Goal: Check status

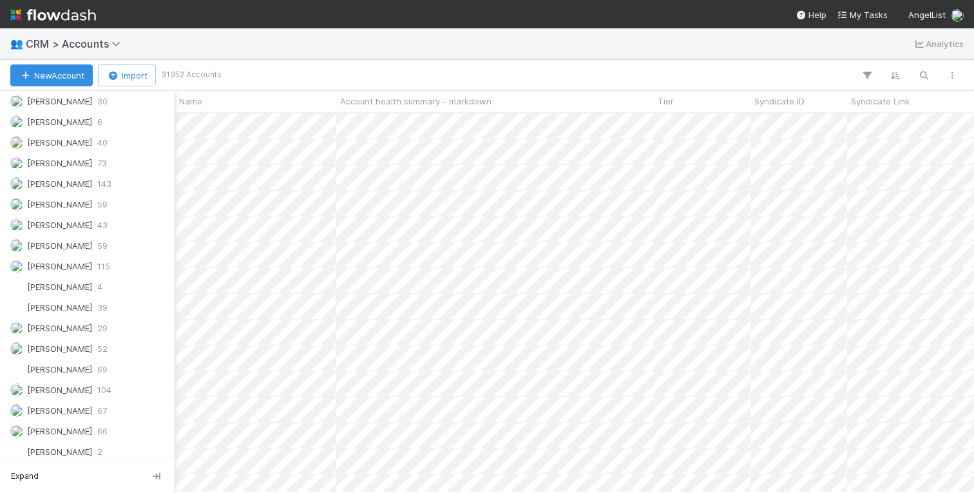
scroll to position [619, 0]
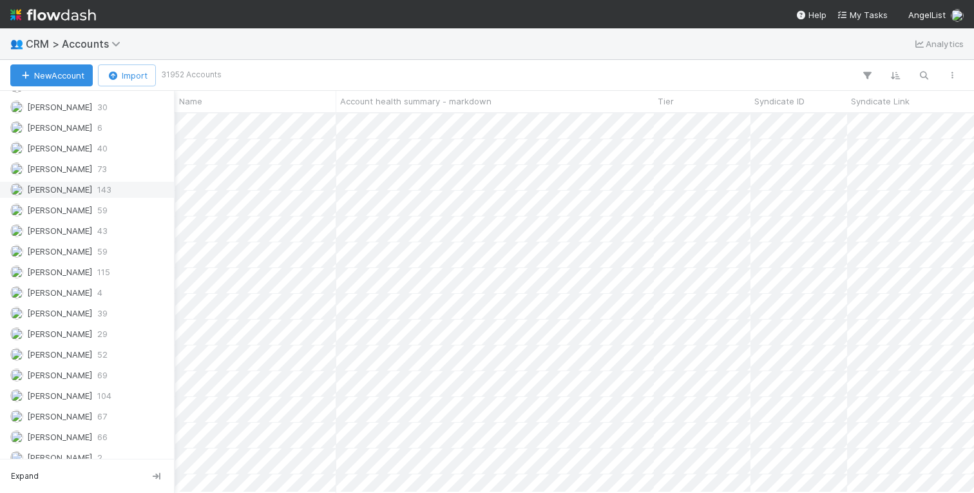
click at [86, 193] on span "Jeremy Navarro" at bounding box center [59, 189] width 65 height 10
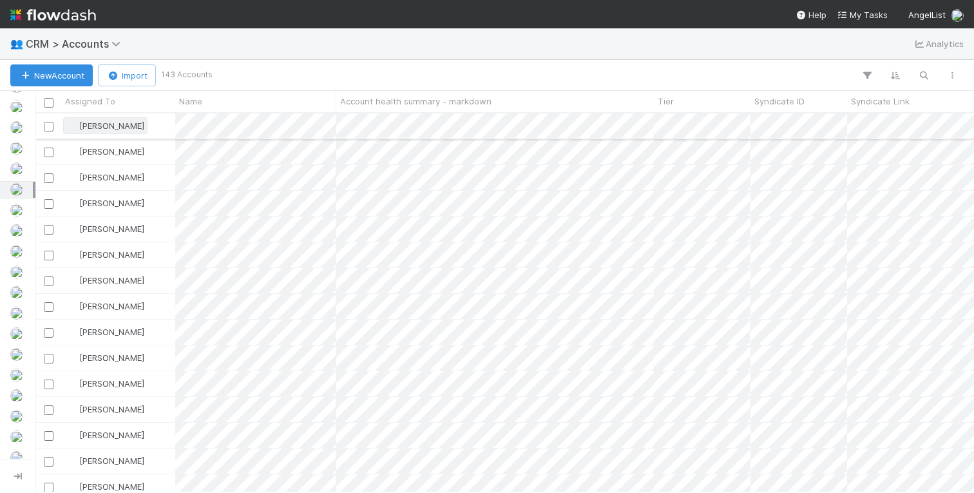
scroll to position [379, 939]
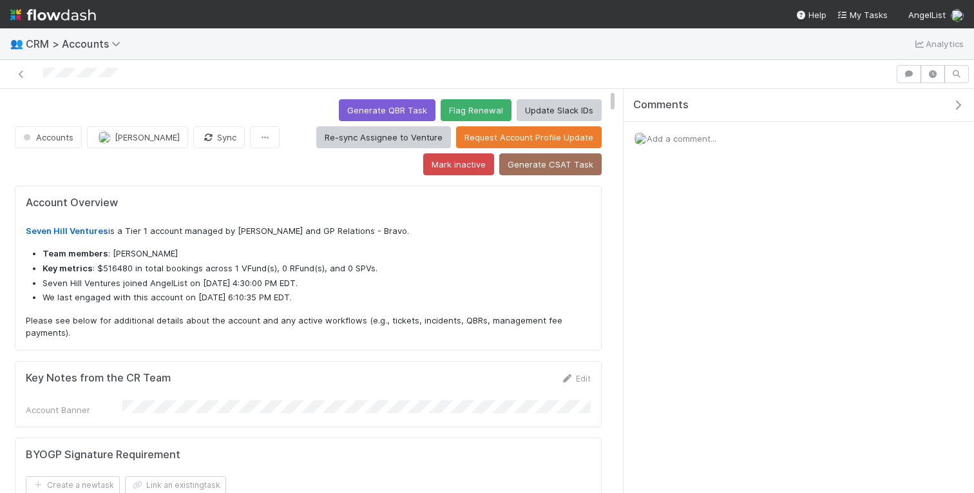
click at [961, 102] on icon "button" at bounding box center [958, 105] width 13 height 10
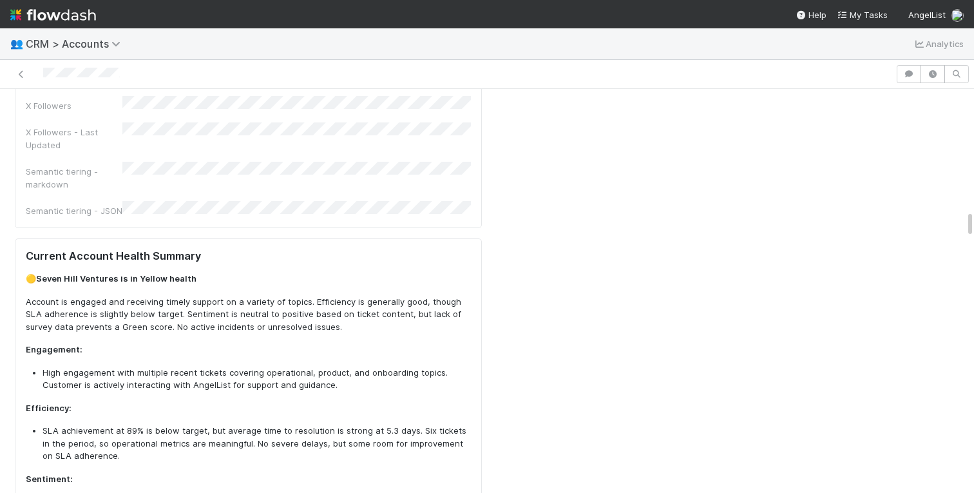
scroll to position [1781, 0]
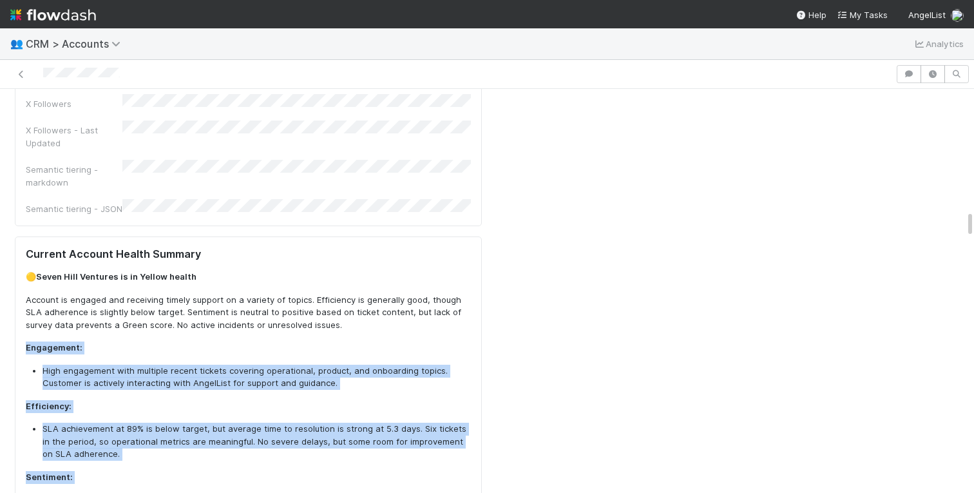
drag, startPoint x: 135, startPoint y: 356, endPoint x: 22, endPoint y: 192, distance: 199.3
click at [22, 237] on div "Current Account Health Summary 🟡 Seven Hill Ventures is in Yellow health Accoun…" at bounding box center [248, 445] width 467 height 416
click at [75, 423] on li "SLA achievement at 89% is below target, but average time to resolution is stron…" at bounding box center [257, 442] width 429 height 38
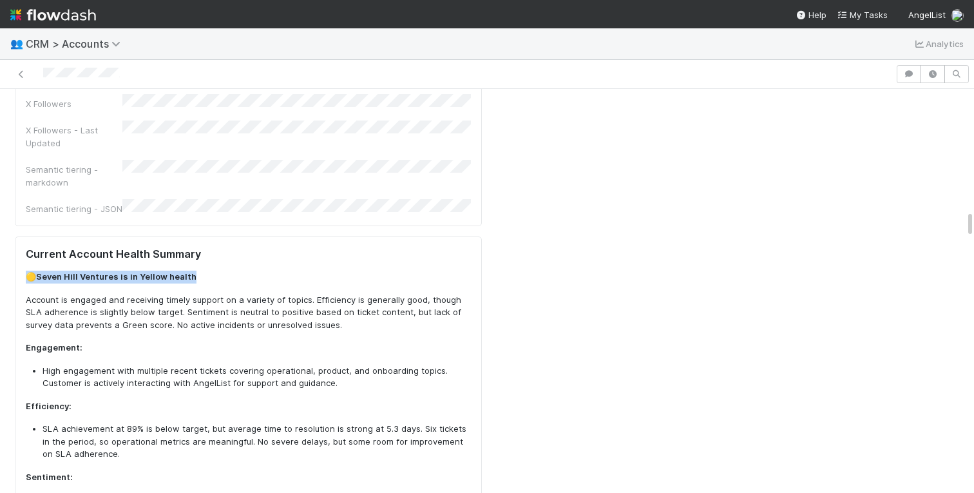
drag, startPoint x: 24, startPoint y: 116, endPoint x: 202, endPoint y: 119, distance: 177.2
click at [202, 237] on div "Current Account Health Summary 🟡 Seven Hill Ventures is in Yellow health Accoun…" at bounding box center [248, 445] width 467 height 416
drag, startPoint x: 74, startPoint y: 121, endPoint x: 24, endPoint y: 121, distance: 50.3
click at [24, 237] on div "Current Account Health Summary 🟡 Seven Hill Ventures is in Yellow health Accoun…" at bounding box center [248, 445] width 467 height 416
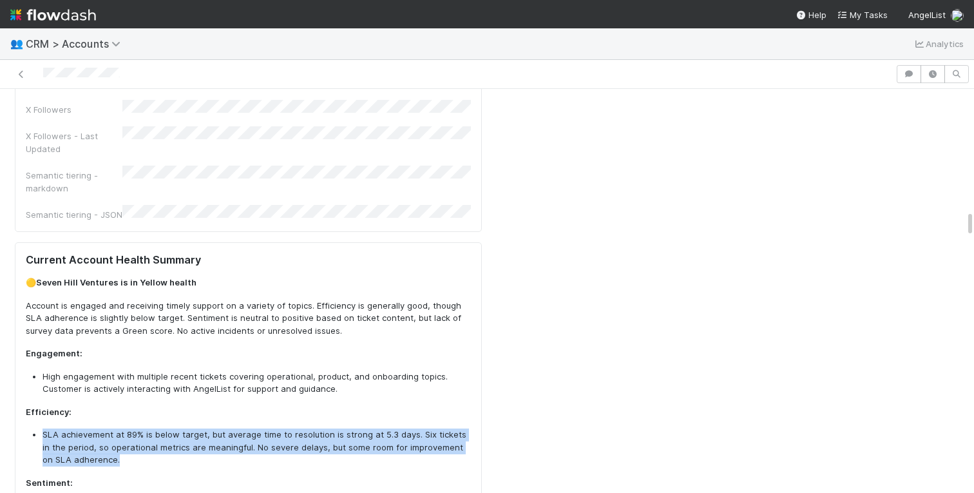
drag, startPoint x: 121, startPoint y: 301, endPoint x: 41, endPoint y: 273, distance: 85.2
click at [41, 429] on ul "SLA achievement at 89% is below target, but average time to resolution is stron…" at bounding box center [248, 448] width 445 height 38
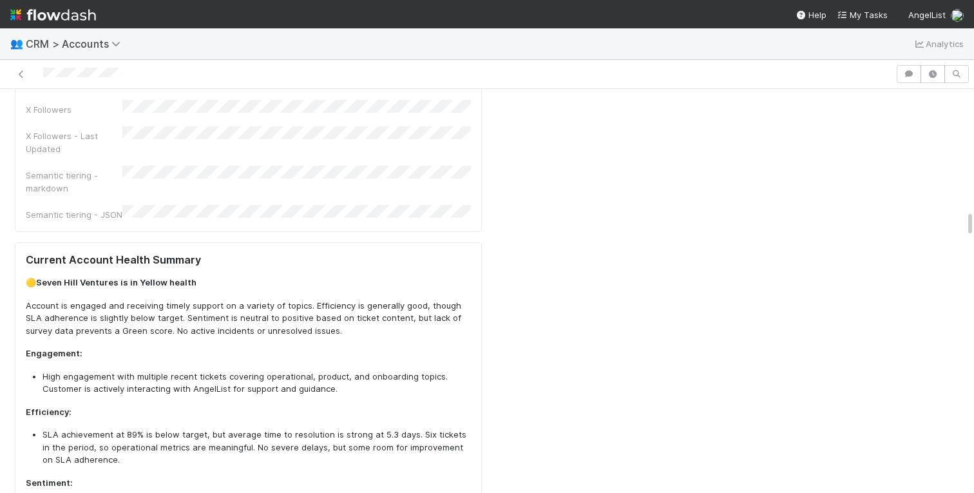
click at [189, 429] on li "SLA achievement at 89% is below target, but average time to resolution is stron…" at bounding box center [257, 448] width 429 height 38
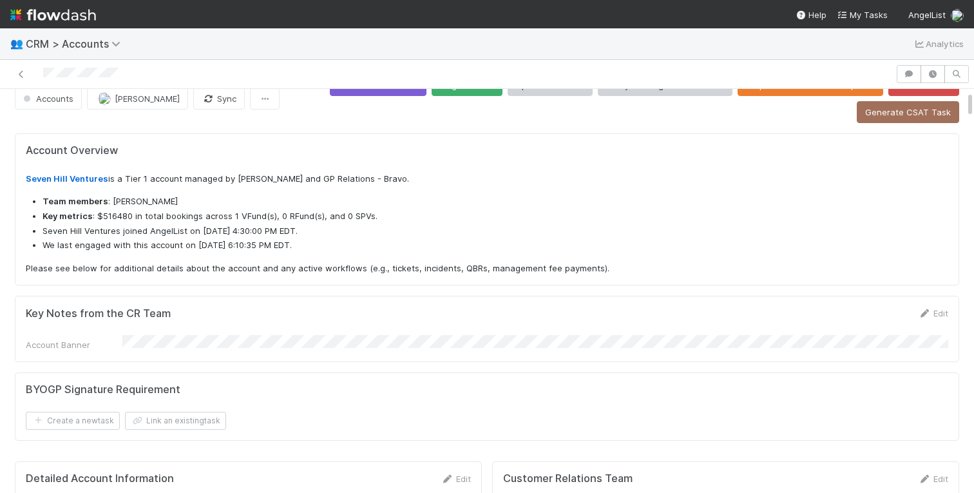
scroll to position [0, 0]
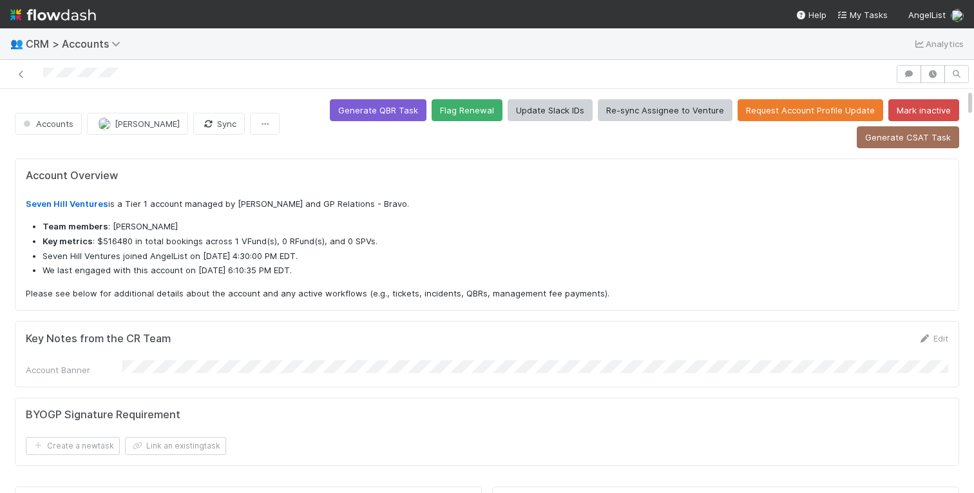
click at [241, 79] on div at bounding box center [447, 74] width 885 height 18
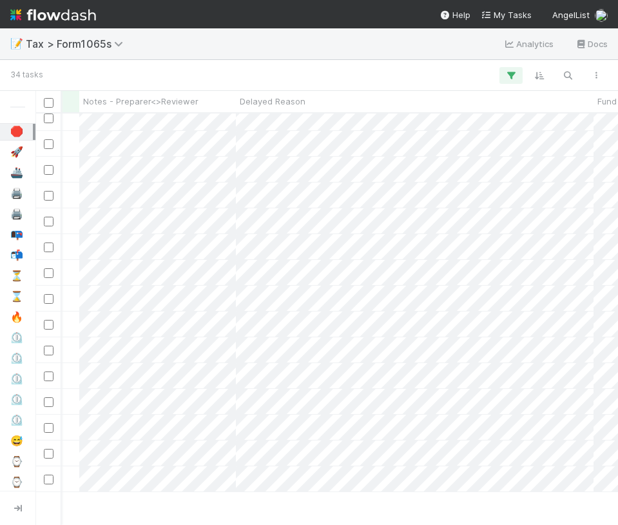
scroll to position [467, 427]
